Goal: Check status: Check status

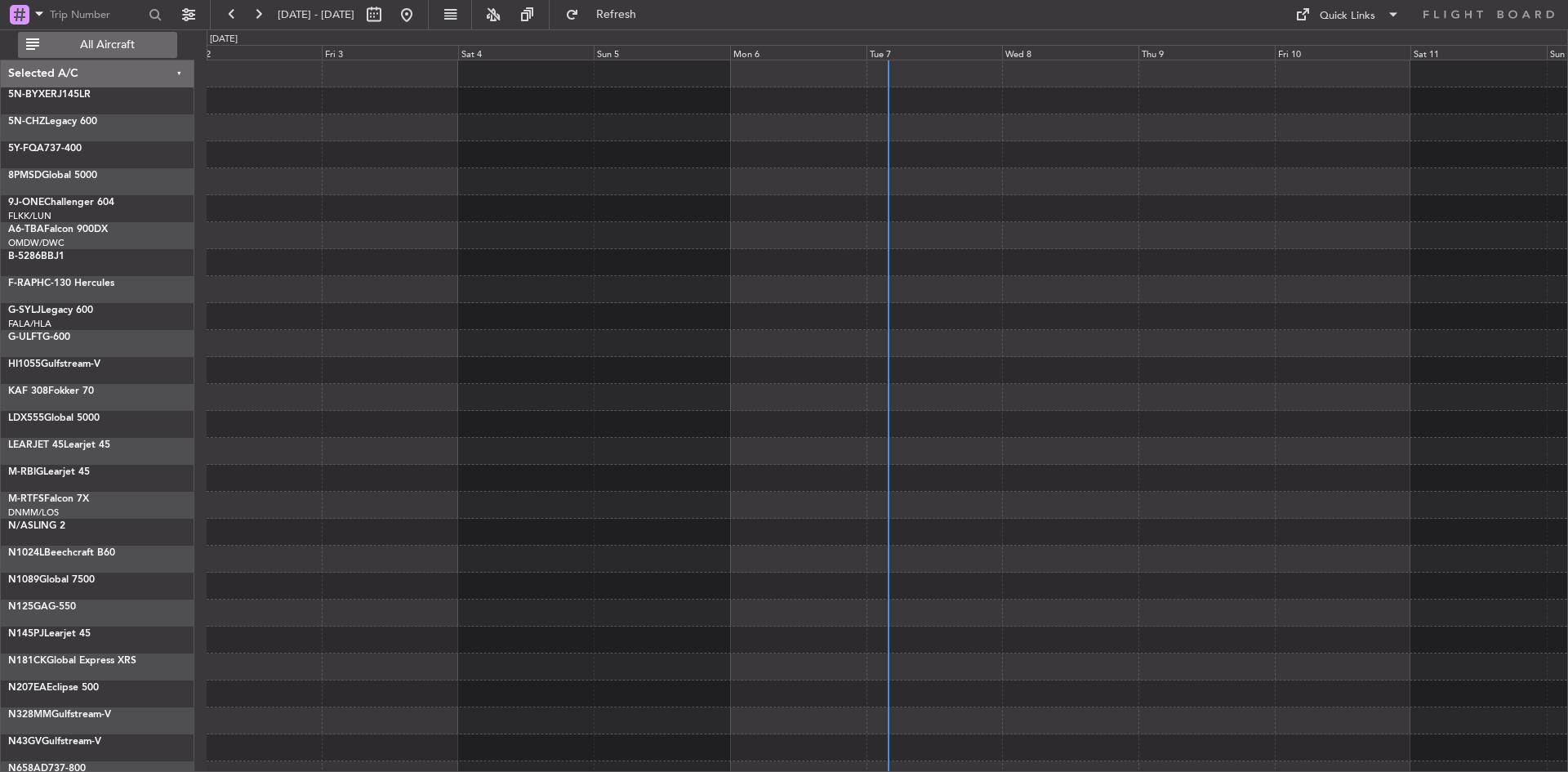
click at [133, 41] on span "All Aircraft" at bounding box center [108, 45] width 130 height 11
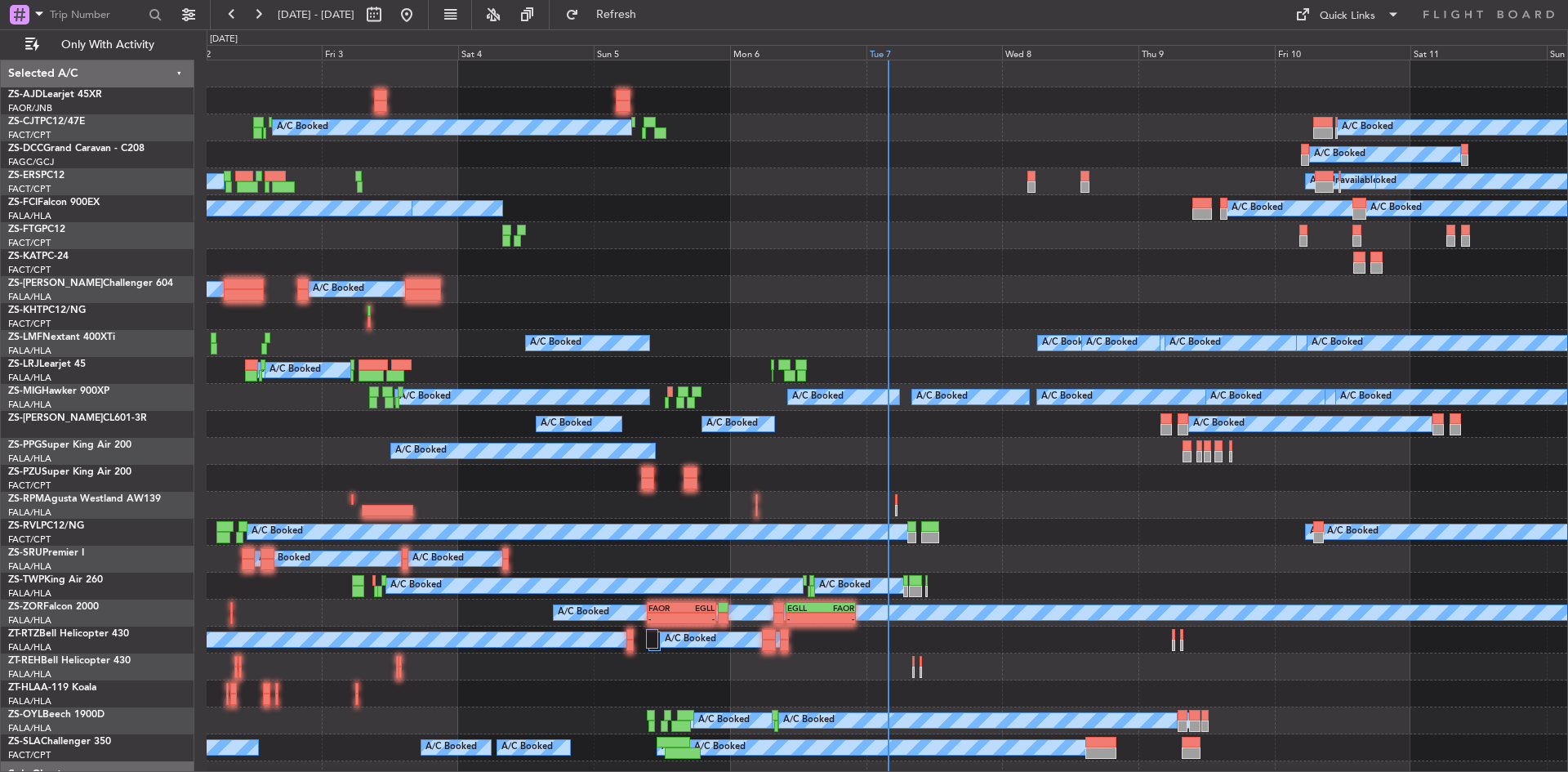
click at [902, 53] on div "Tue 7" at bounding box center [935, 52] width 137 height 15
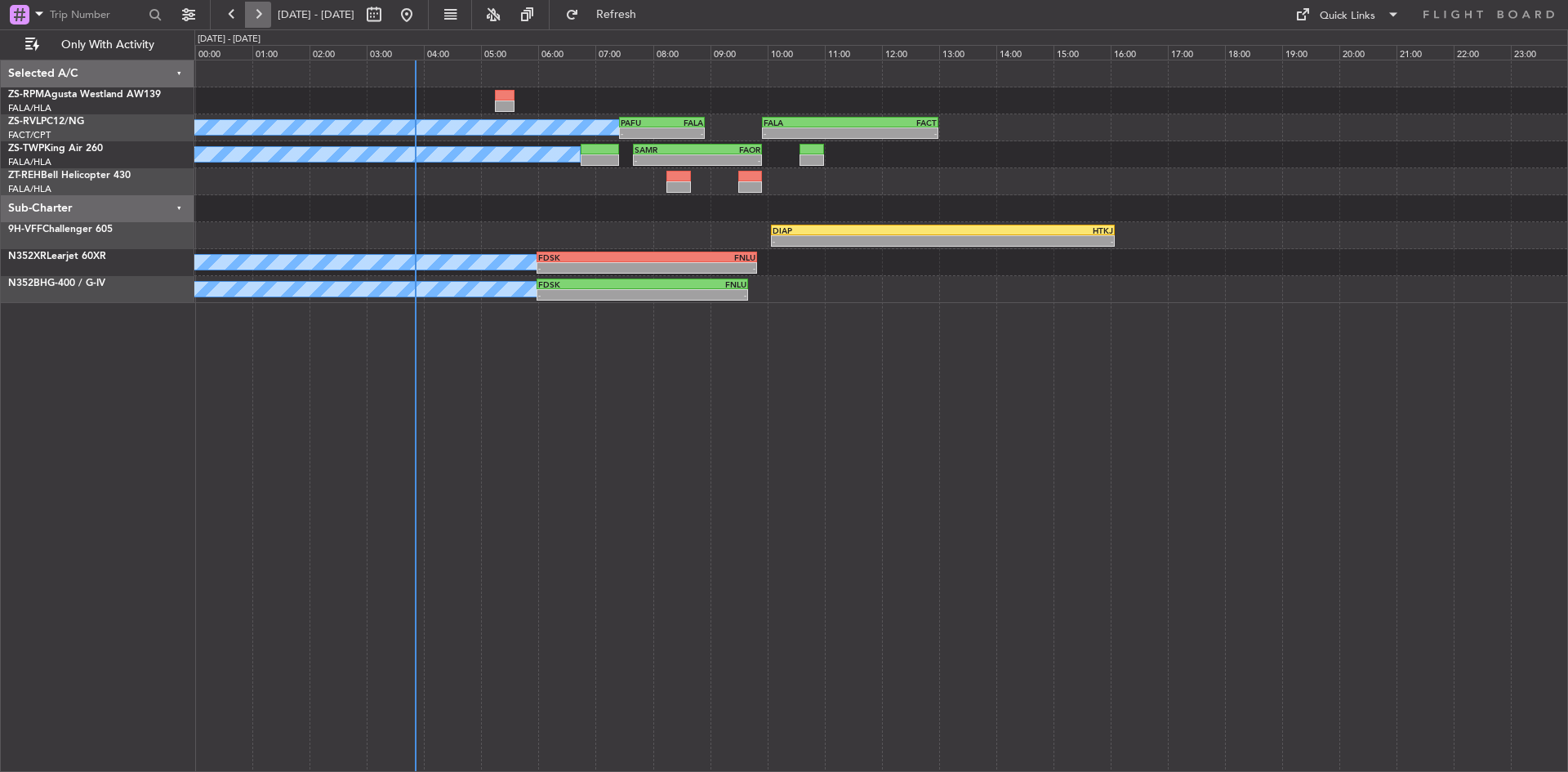
click at [262, 17] on button at bounding box center [258, 15] width 26 height 26
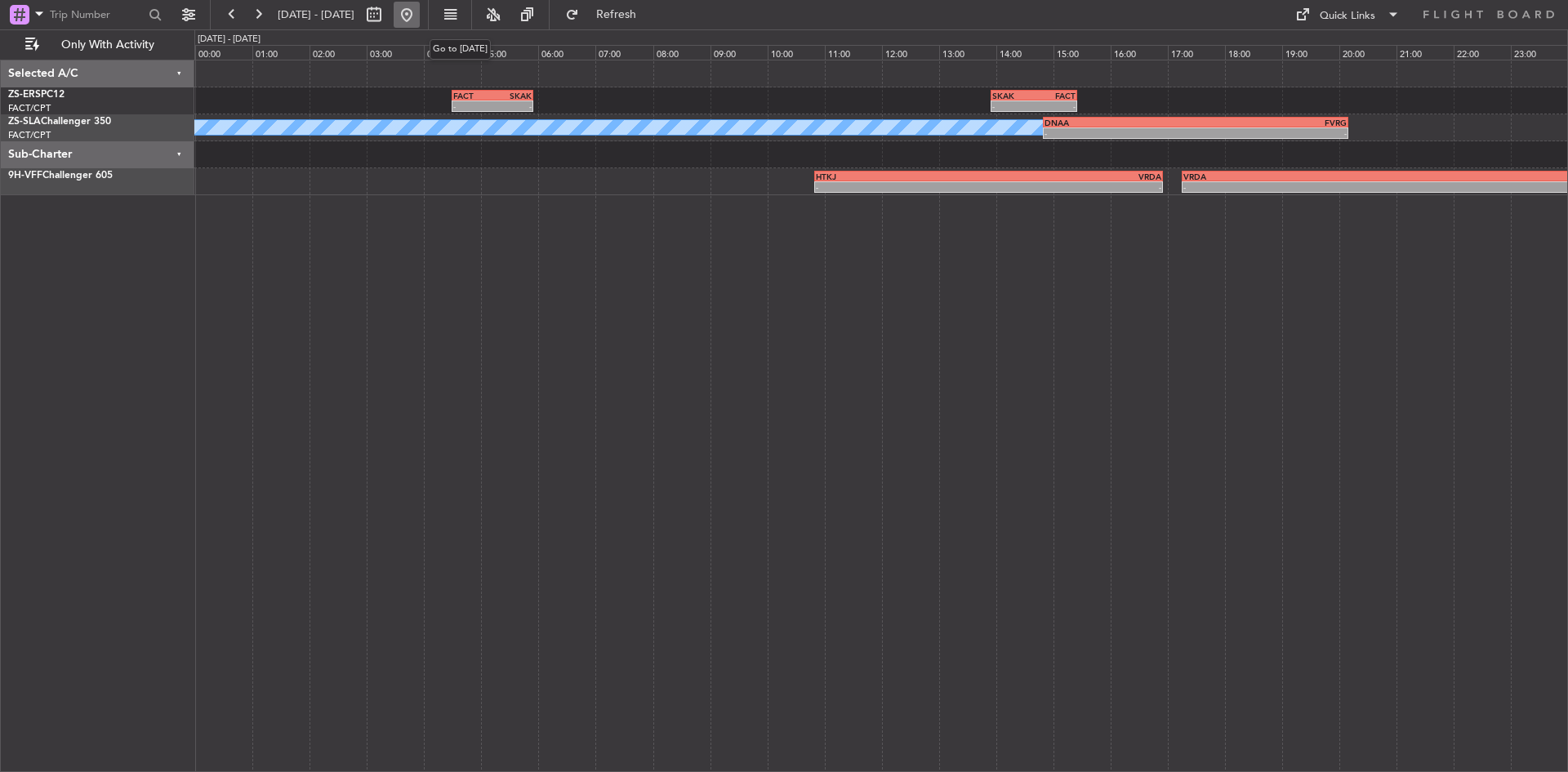
click at [419, 4] on button at bounding box center [406, 15] width 26 height 26
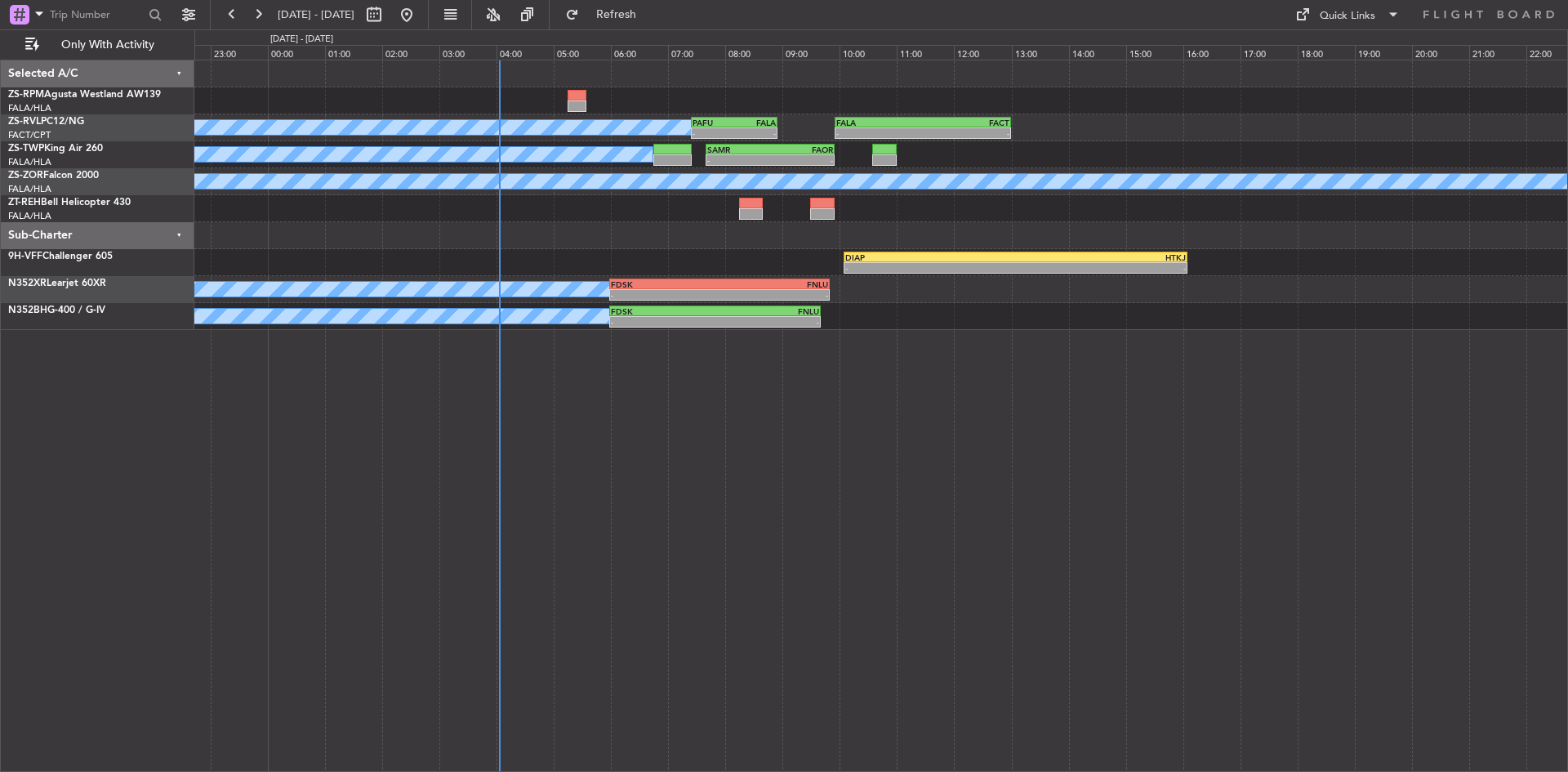
click at [648, 263] on div "A/C Booked A/C Booked A/C Booked - - PAFU 07:25 Z FALA 08:55 Z - - FALA 09:55 Z…" at bounding box center [881, 195] width 1373 height 270
